Goal: Transaction & Acquisition: Purchase product/service

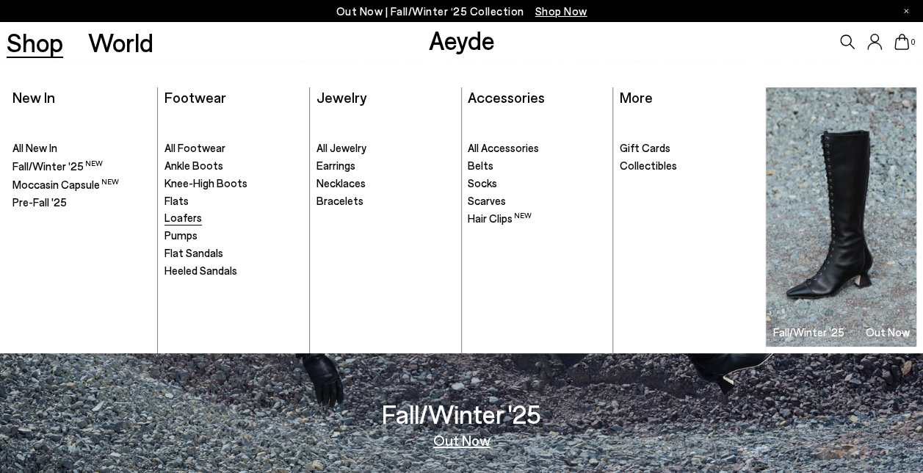
click at [176, 223] on span "Loafers" at bounding box center [183, 217] width 37 height 13
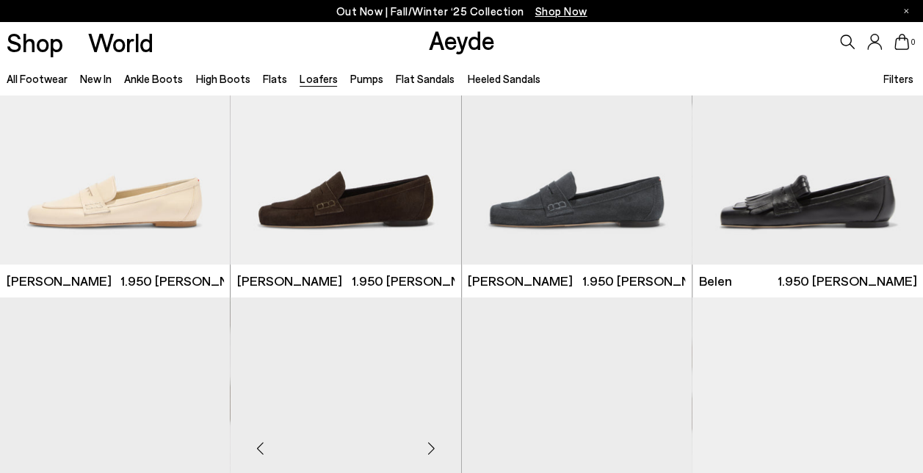
scroll to position [588, 0]
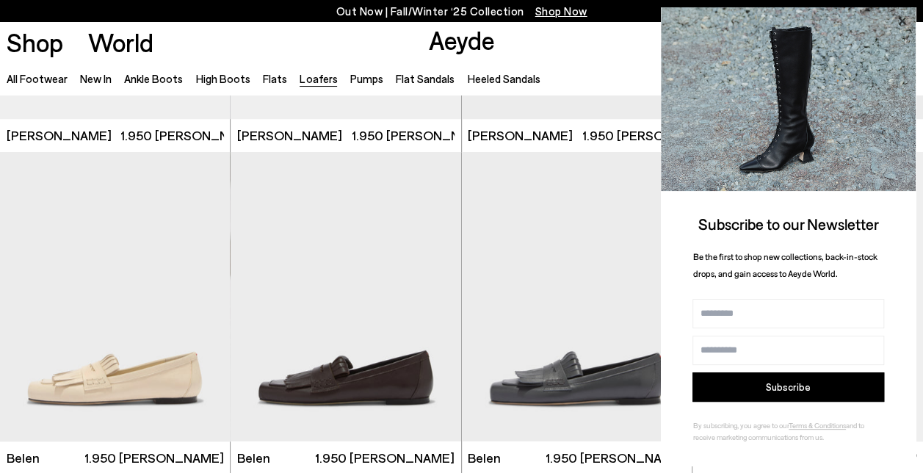
click at [904, 22] on icon at bounding box center [901, 21] width 7 height 7
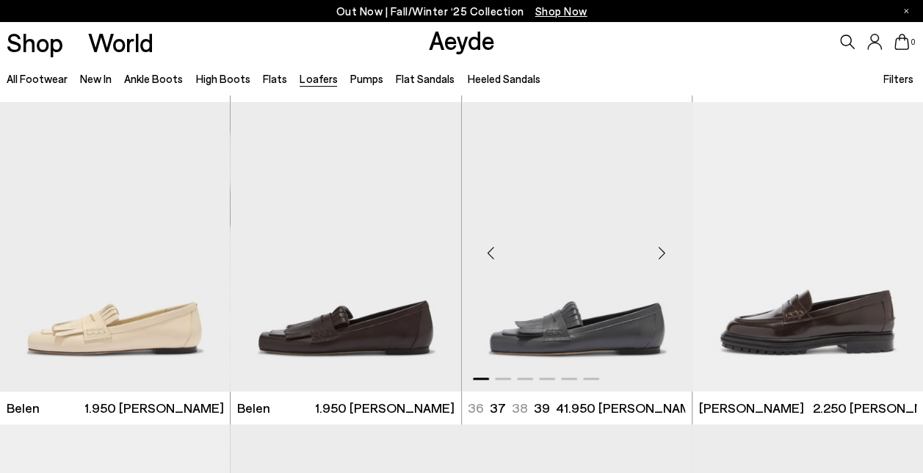
scroll to position [661, 0]
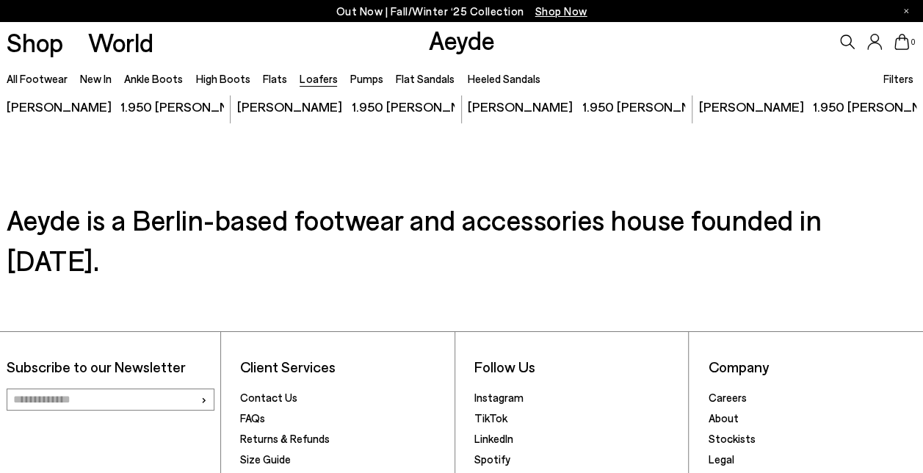
scroll to position [2643, 0]
